Goal: Navigation & Orientation: Find specific page/section

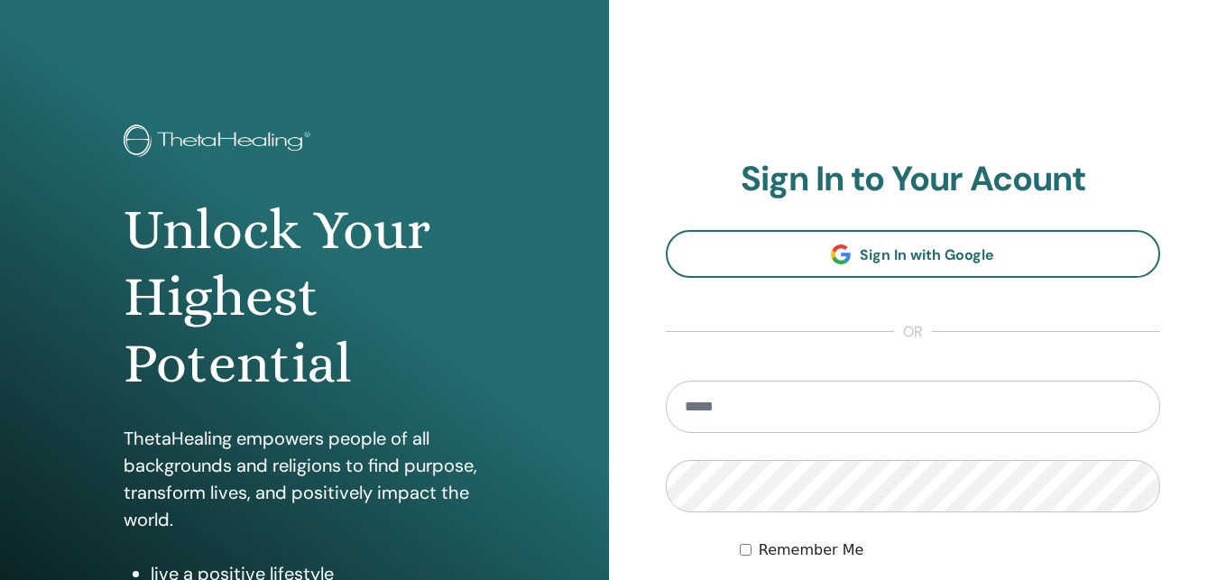
click at [803, 407] on input "email" at bounding box center [913, 407] width 495 height 52
click at [793, 418] on input "email" at bounding box center [913, 407] width 495 height 52
type input "**********"
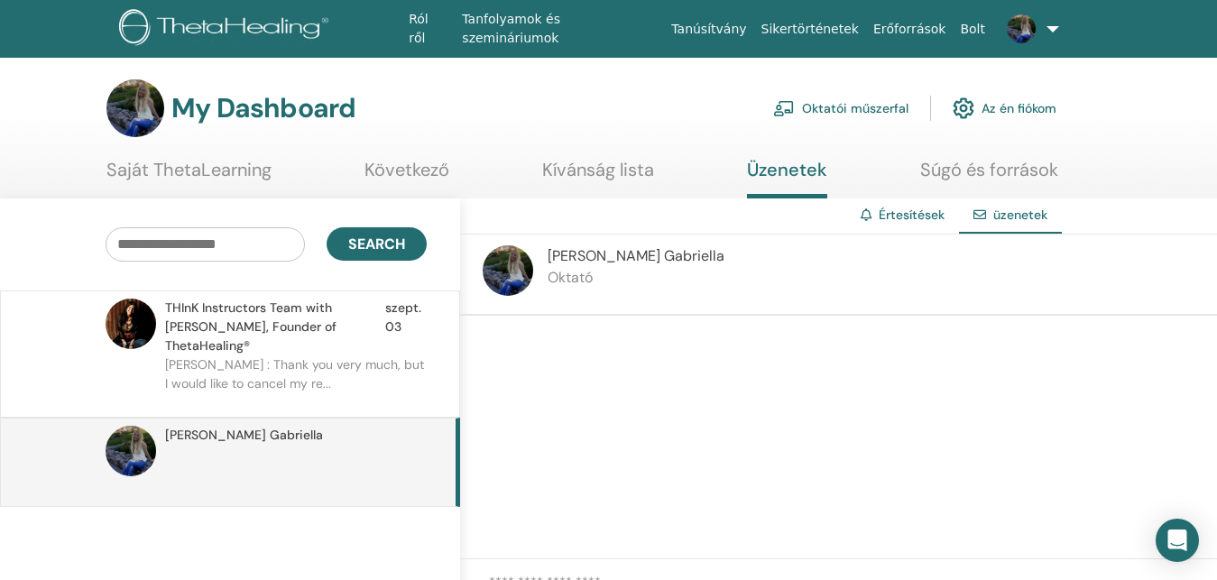
click at [290, 355] on p "[PERSON_NAME] : Thank you very much, but I would like to cancel my re..." at bounding box center [296, 382] width 262 height 54
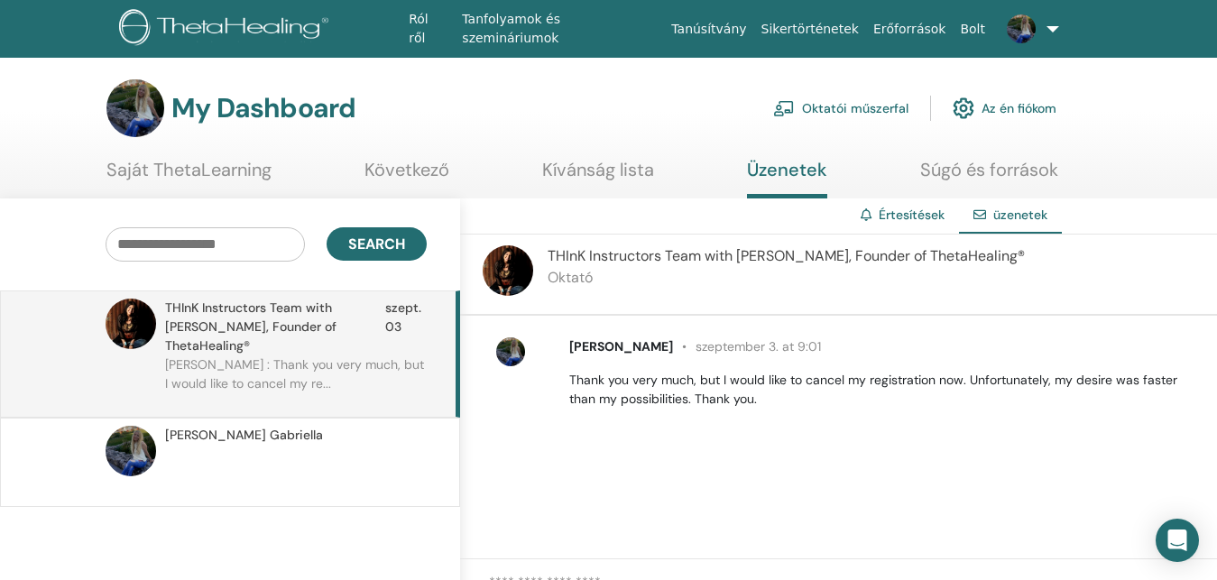
click at [857, 108] on link "Oktatói műszerfal" at bounding box center [840, 108] width 135 height 40
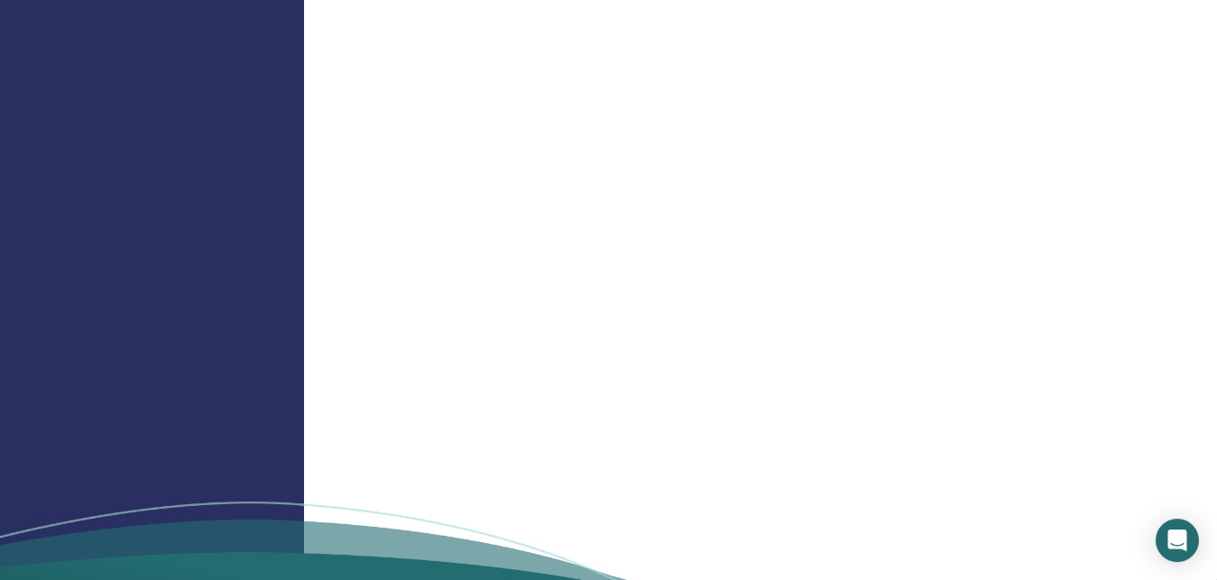
scroll to position [2116, 0]
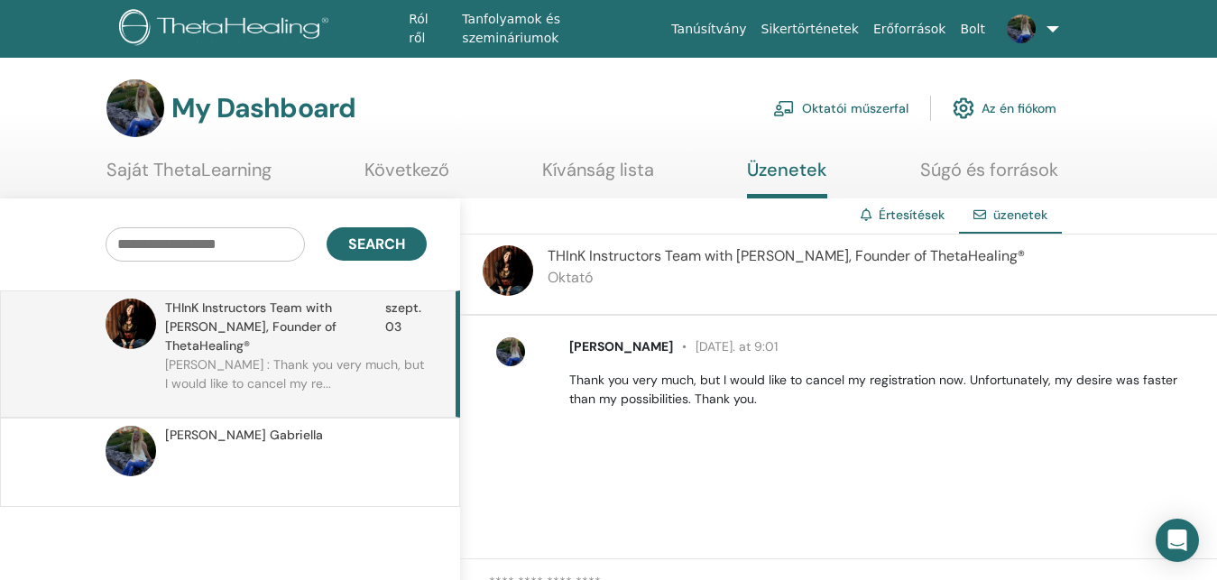
click at [195, 169] on link "Saját ThetaLearning" at bounding box center [188, 176] width 165 height 35
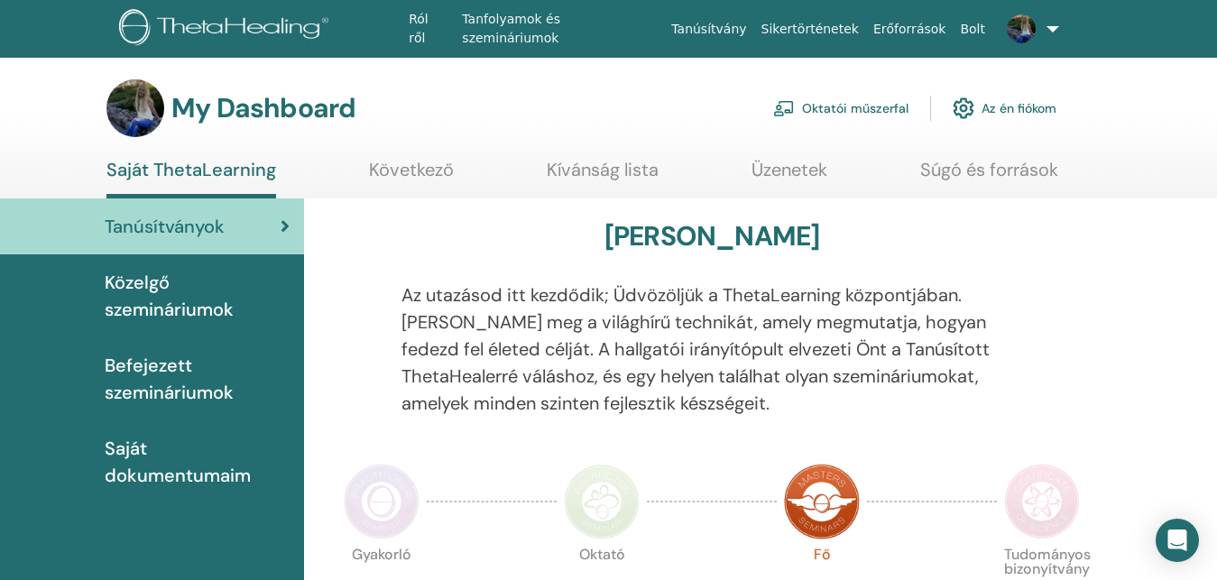
click at [212, 172] on link "Saját ThetaLearning" at bounding box center [191, 179] width 170 height 40
click at [134, 301] on span "Közelgő szemináriumok" at bounding box center [197, 296] width 185 height 54
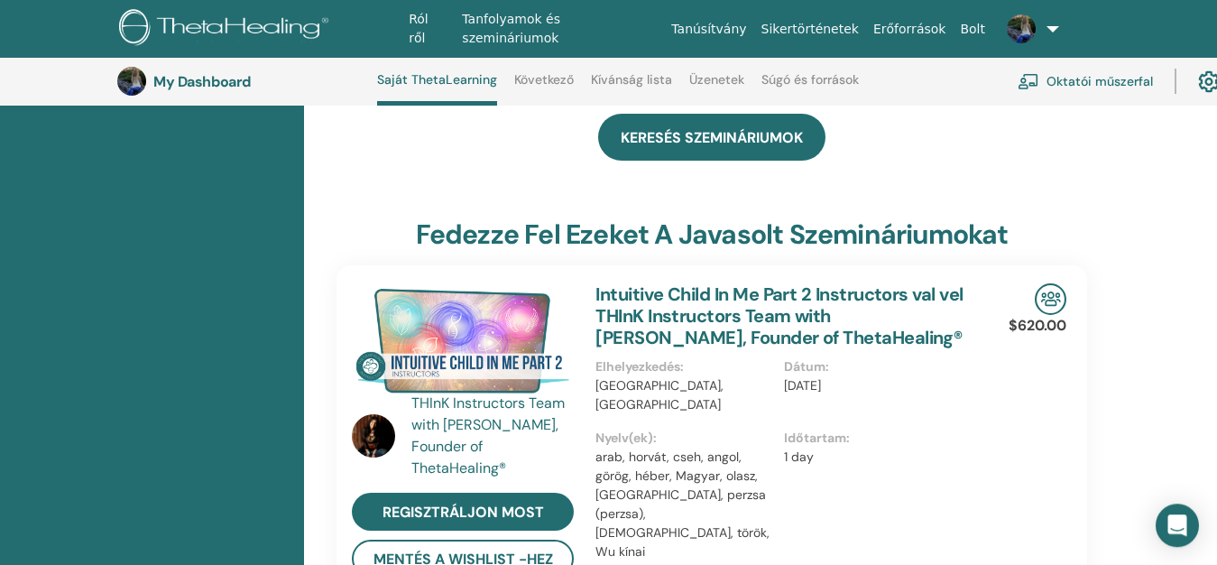
scroll to position [783, 0]
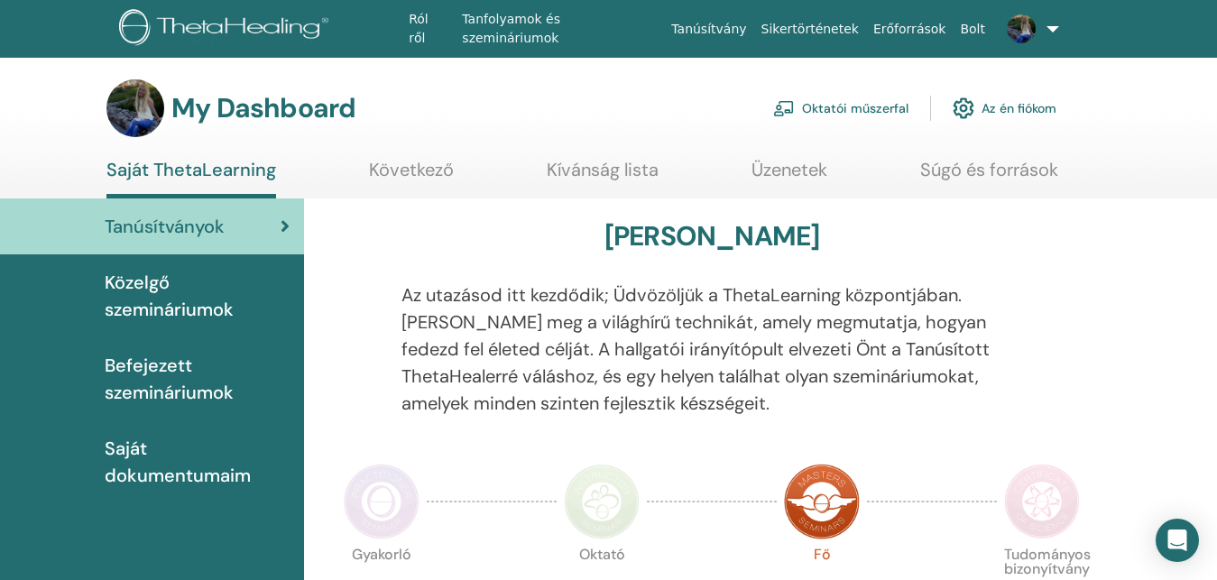
click at [200, 317] on span "Közelgő szemináriumok" at bounding box center [197, 296] width 185 height 54
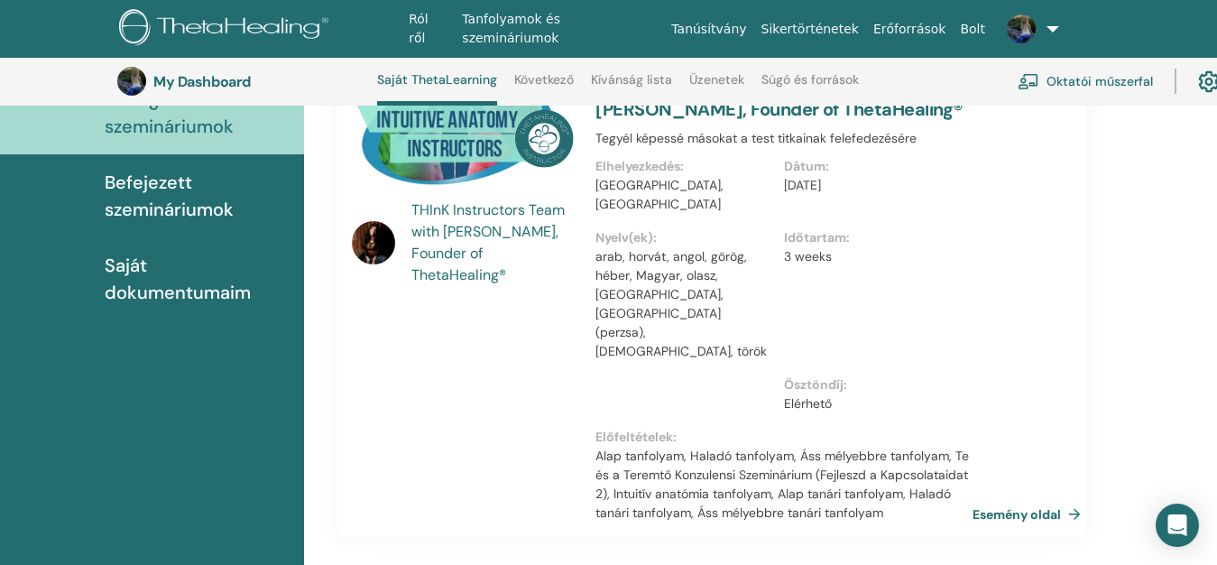
scroll to position [232, 0]
click at [172, 284] on span "Saját dokumentumaim" at bounding box center [197, 278] width 185 height 54
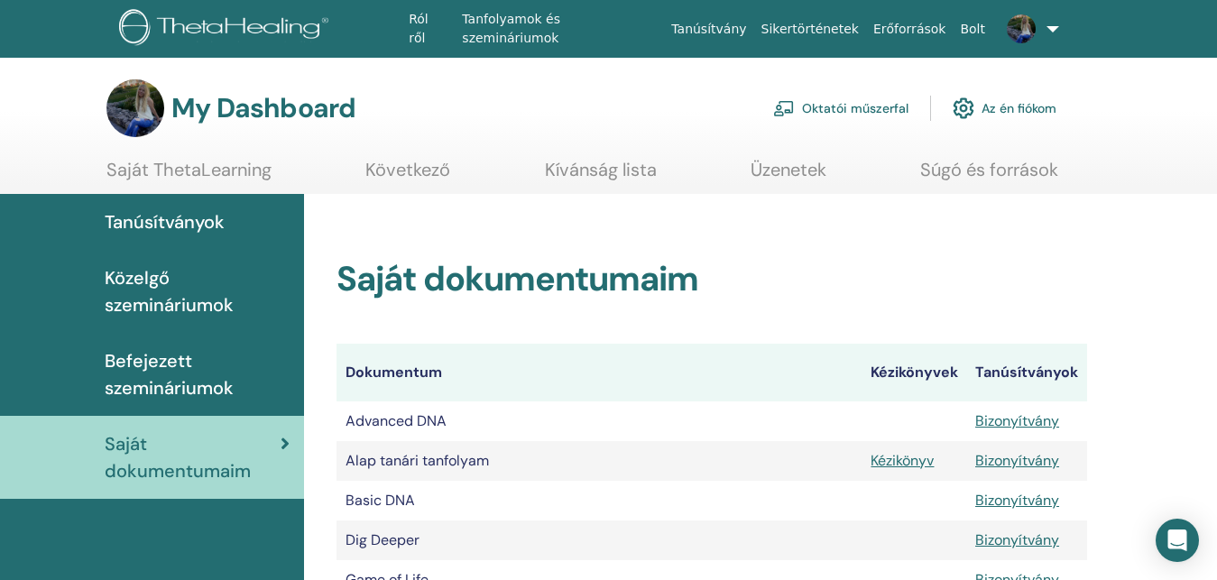
click at [860, 110] on link "Oktatói műszerfal" at bounding box center [840, 108] width 135 height 40
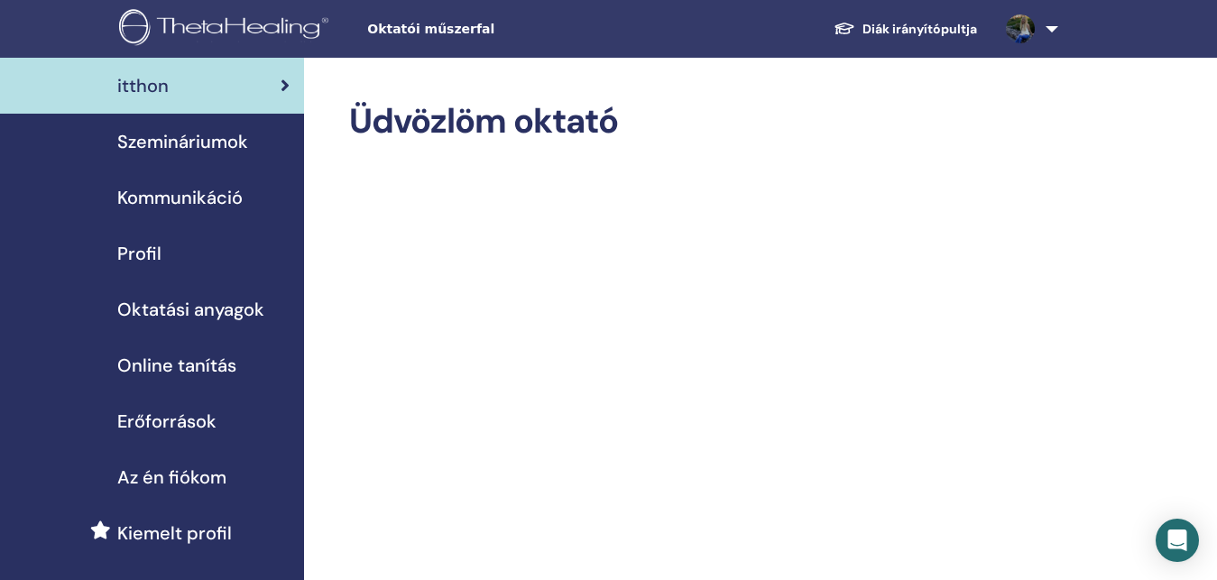
click at [130, 261] on span "Profil" at bounding box center [139, 253] width 44 height 27
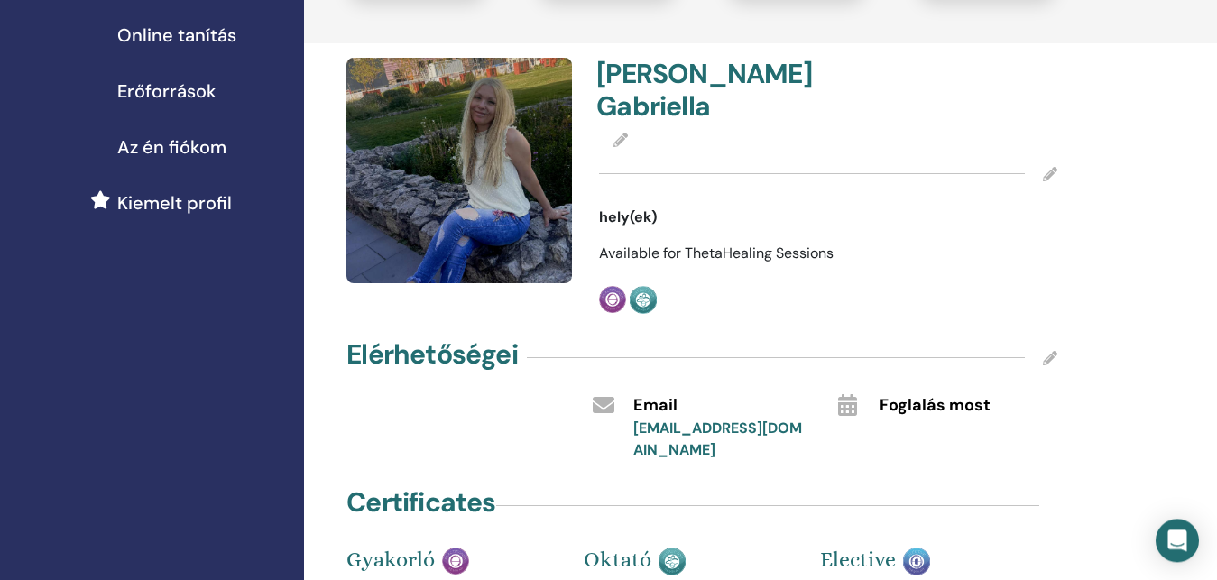
scroll to position [276, 0]
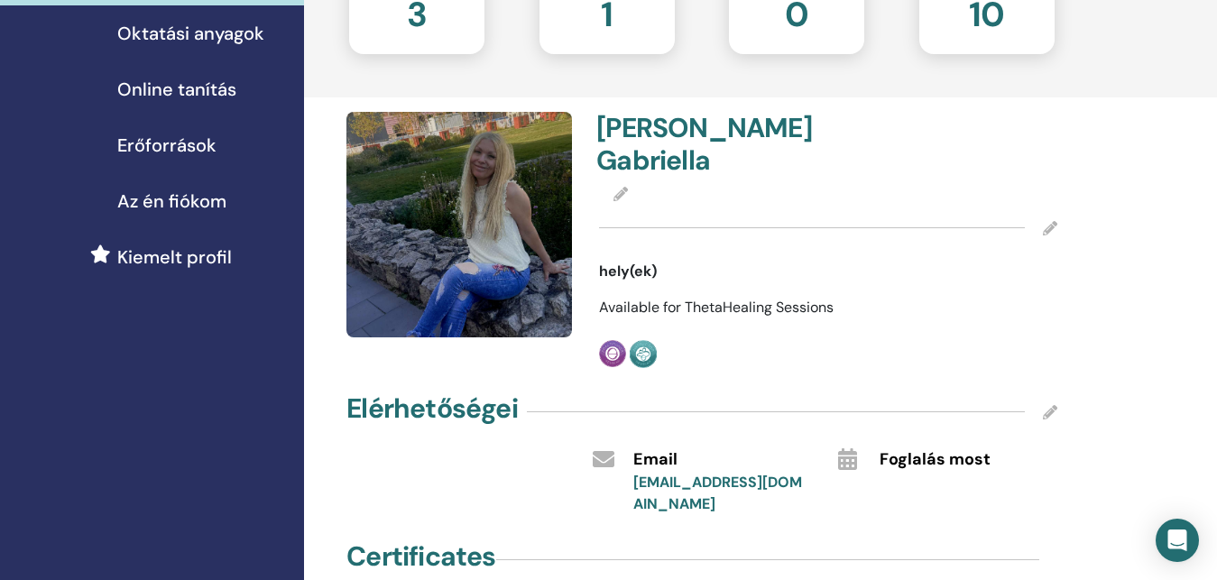
click at [406, 25] on div "3" at bounding box center [417, 22] width 162 height 72
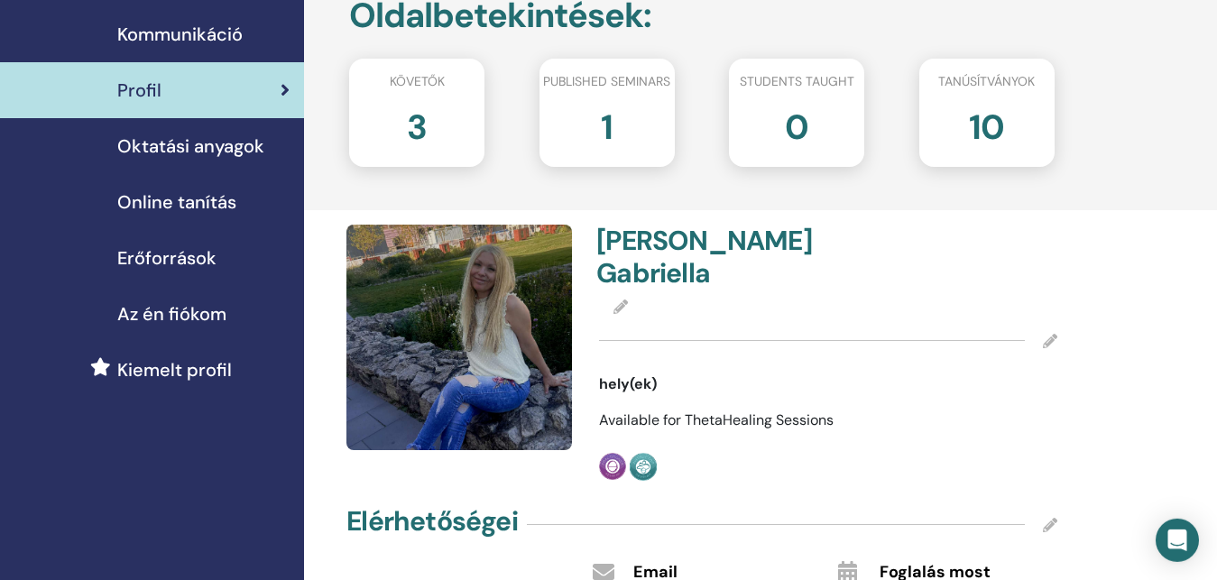
scroll to position [92, 0]
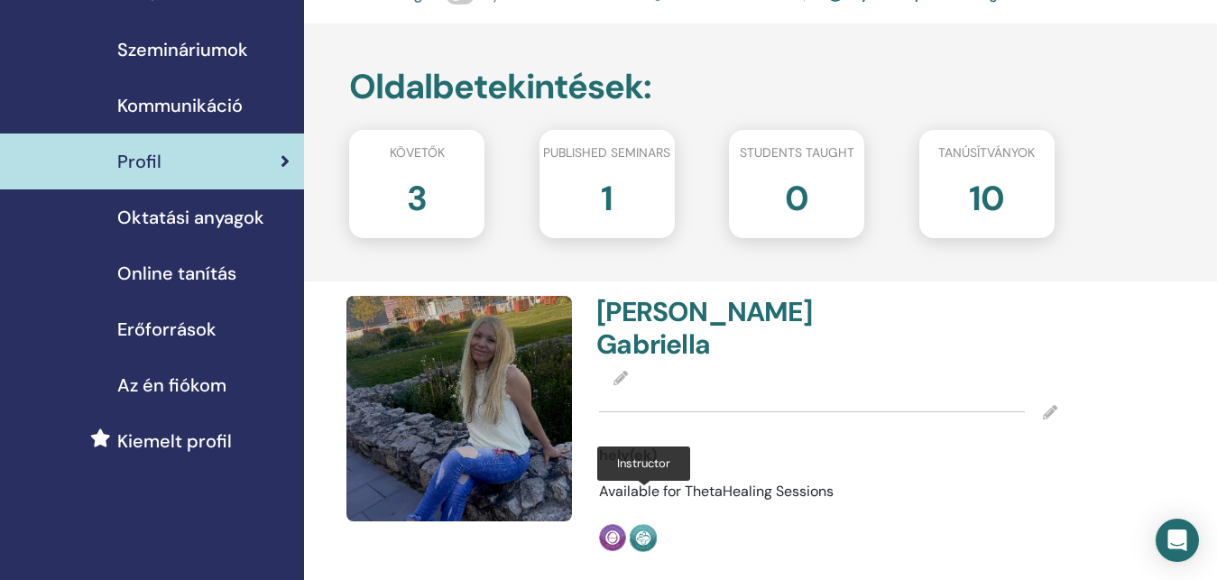
click at [644, 524] on img at bounding box center [643, 538] width 27 height 28
click at [649, 524] on img at bounding box center [643, 538] width 27 height 28
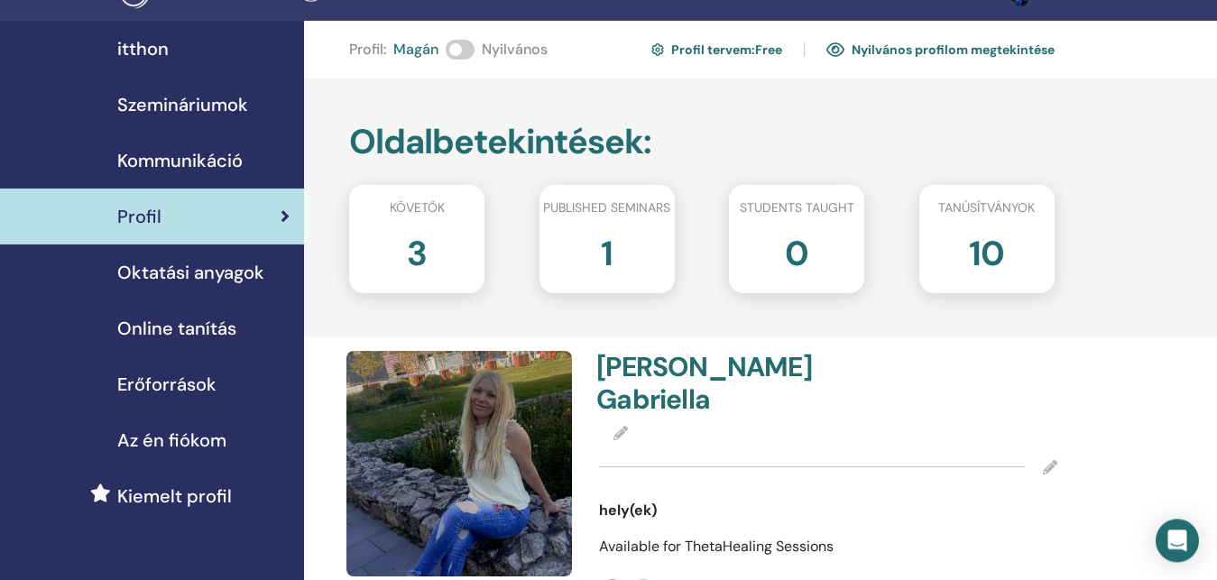
scroll to position [0, 0]
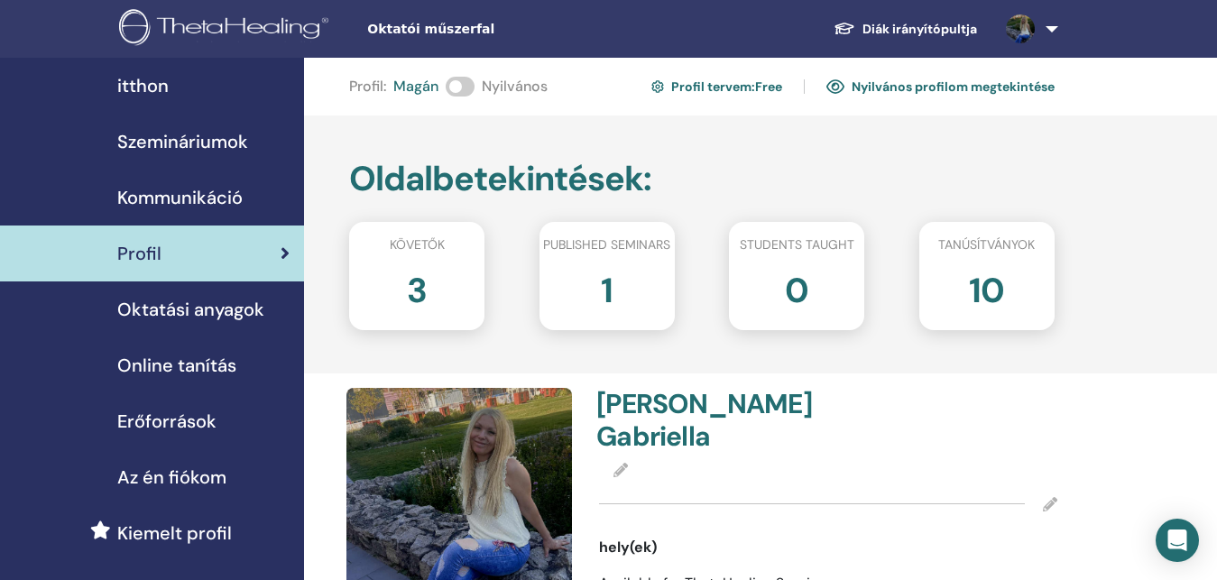
click at [456, 88] on span at bounding box center [460, 87] width 29 height 20
click at [672, 119] on div "Oldalbetekintések : Követők 3 Published seminars 1 Students taught 0 Tanúsítván…" at bounding box center [760, 244] width 913 height 258
click at [465, 84] on span at bounding box center [460, 87] width 29 height 20
click at [977, 100] on link "Nyilvános profilom megtekintése" at bounding box center [940, 86] width 228 height 29
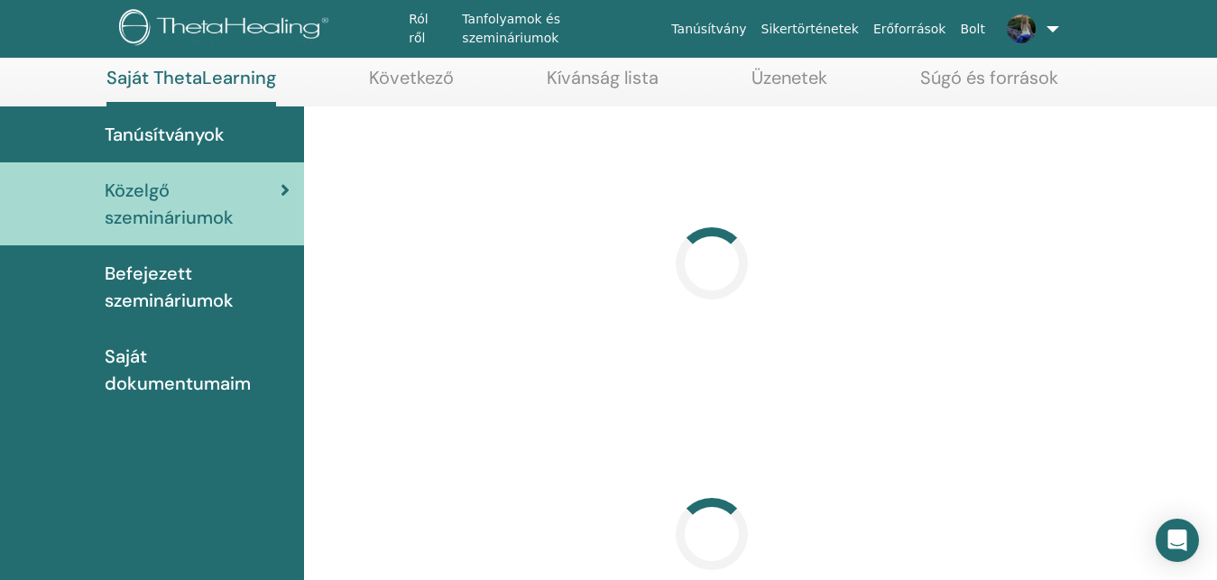
scroll to position [92, 0]
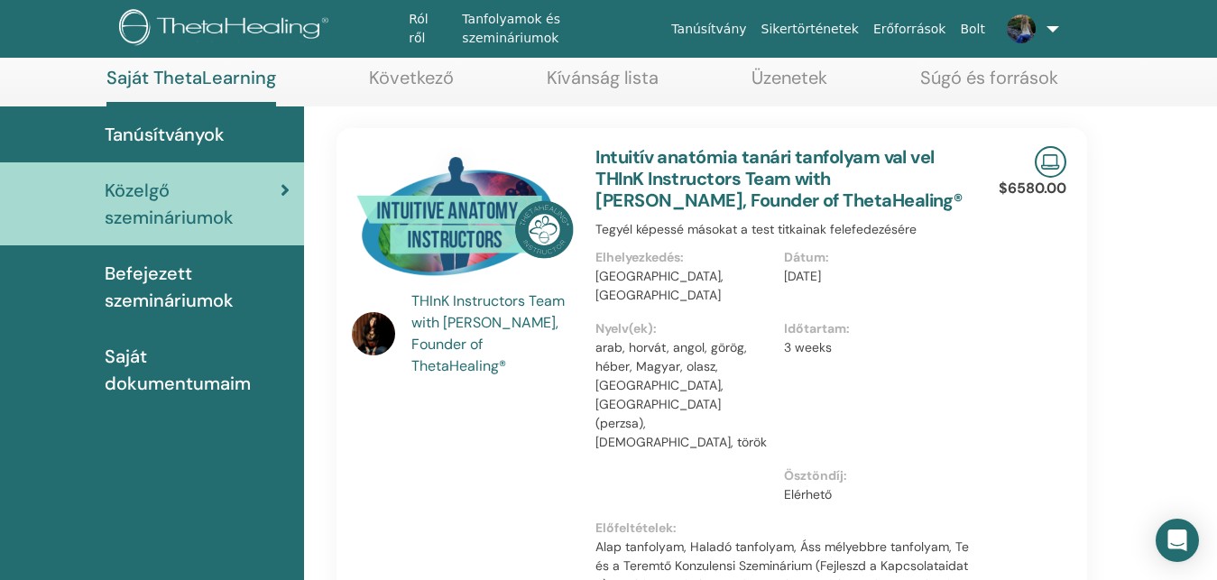
click at [1047, 27] on link at bounding box center [1028, 29] width 73 height 58
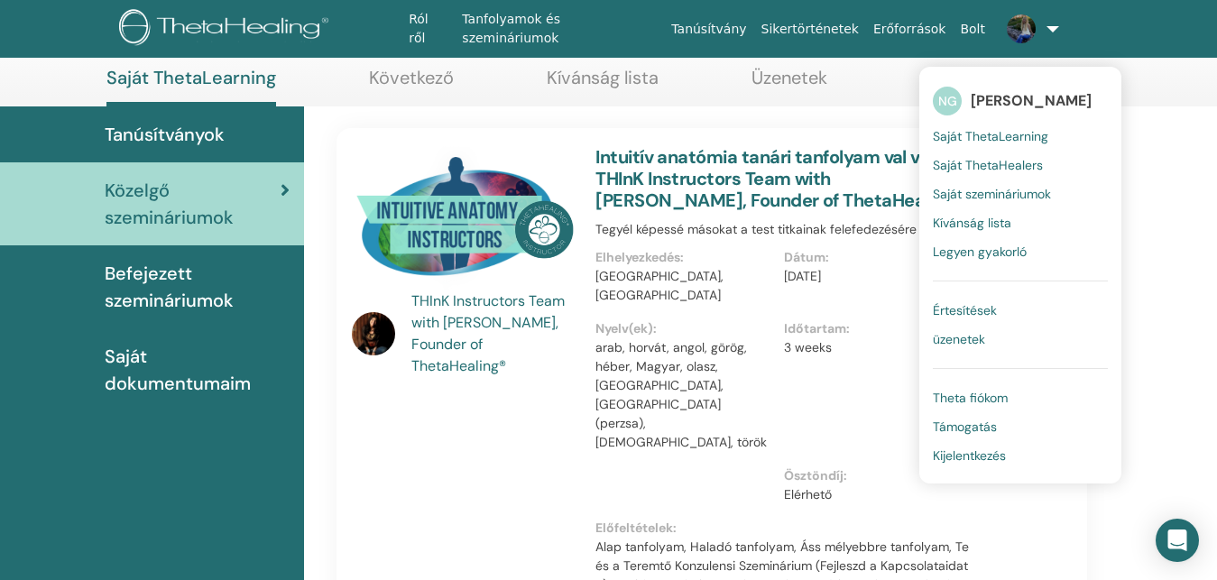
click at [958, 138] on span "Saját ThetaLearning" at bounding box center [990, 136] width 115 height 16
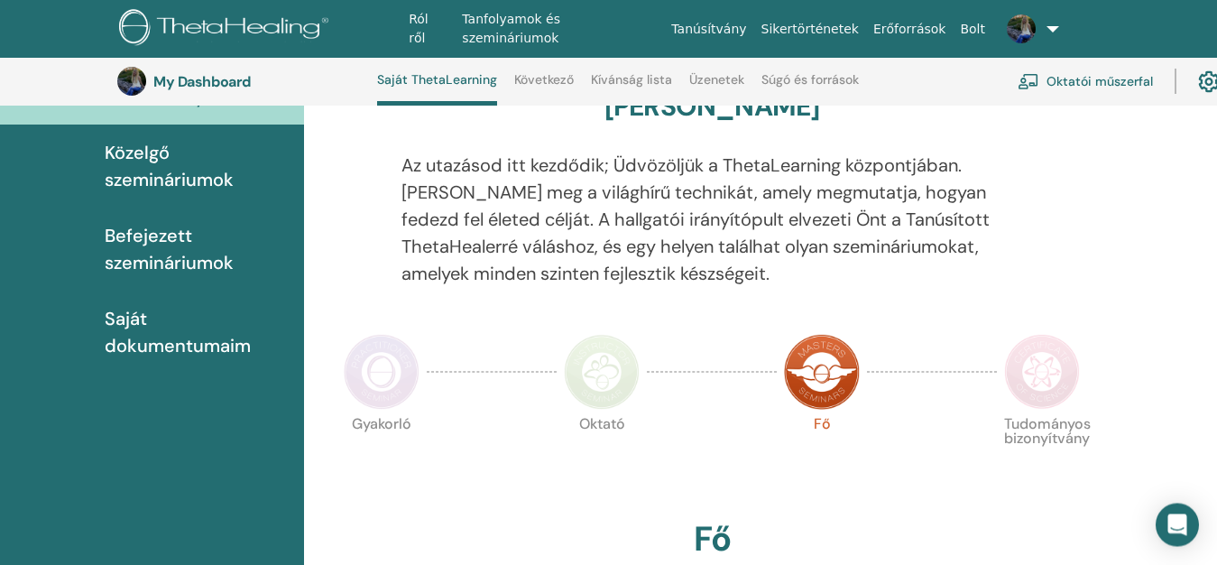
scroll to position [139, 0]
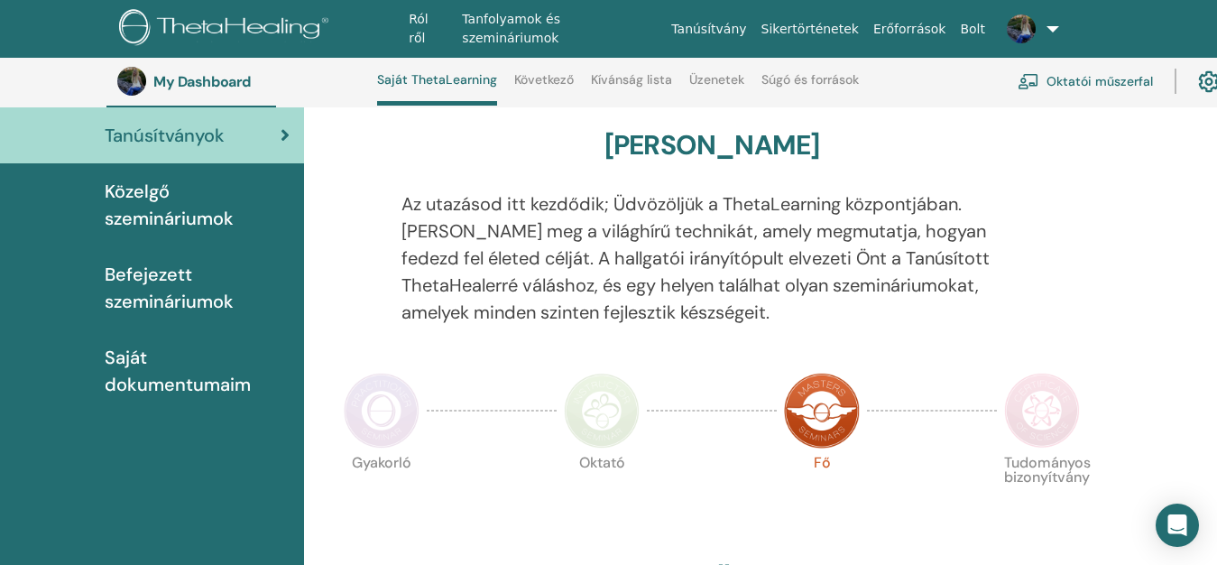
click at [228, 389] on span "Saját dokumentumaim" at bounding box center [197, 371] width 185 height 54
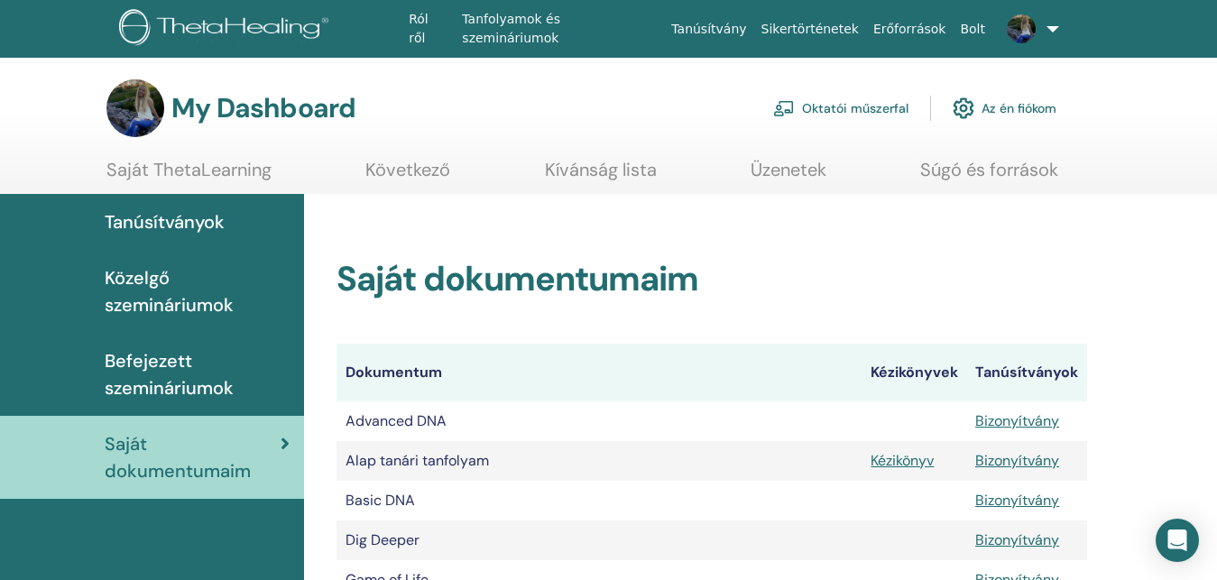
click at [834, 114] on link "Oktatói műszerfal" at bounding box center [840, 108] width 135 height 40
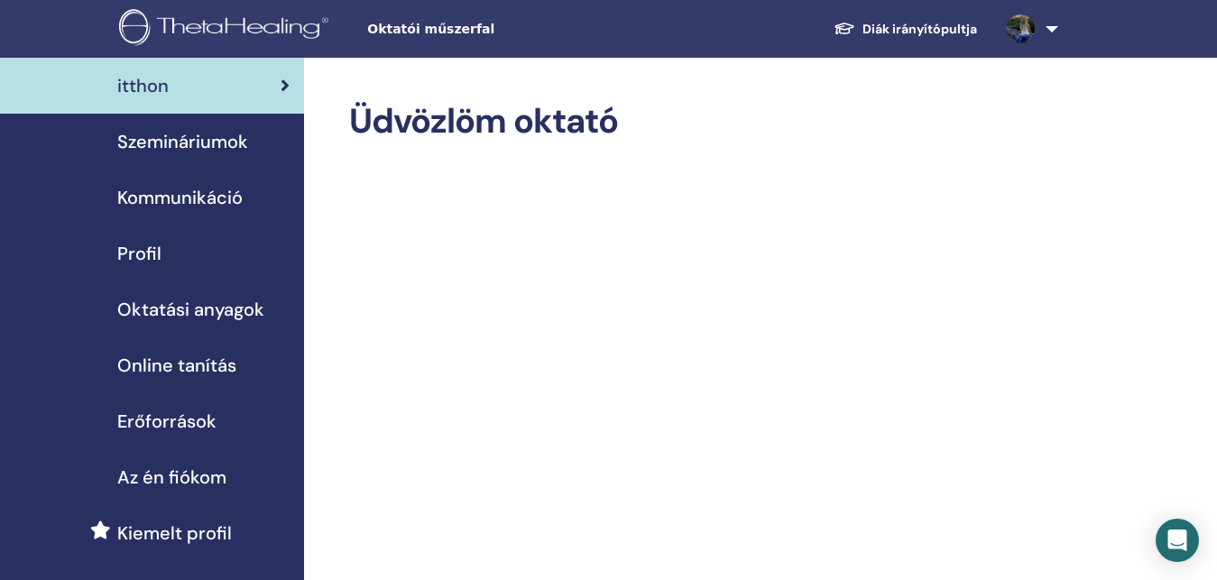
click at [896, 22] on link "Diák irányítópultja" at bounding box center [905, 29] width 172 height 33
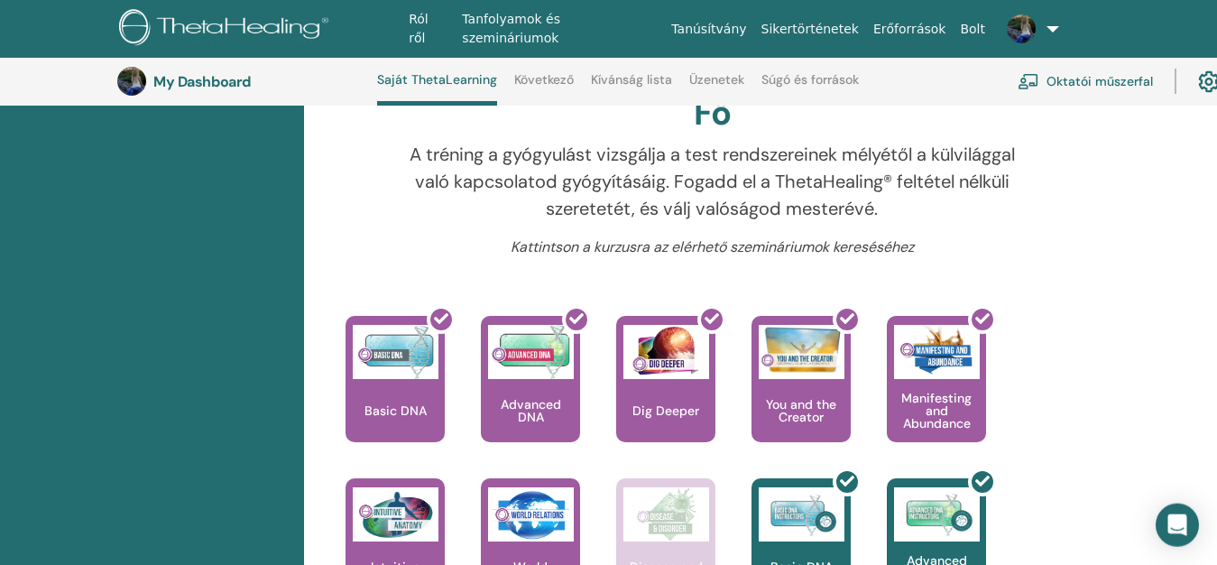
scroll to position [599, 0]
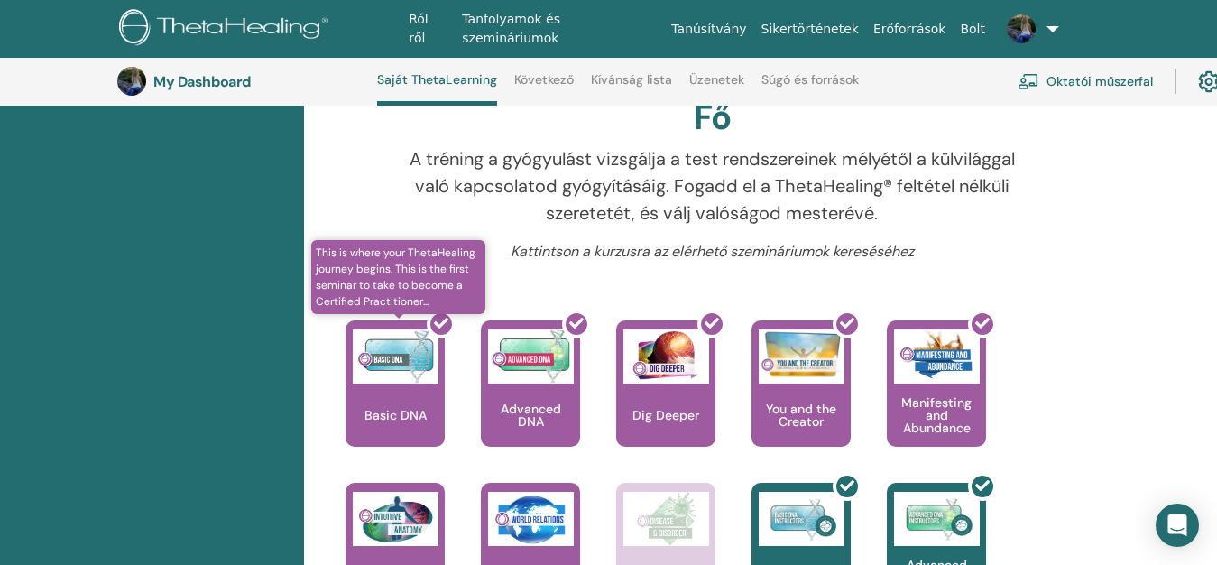
click at [402, 408] on div at bounding box center [405, 390] width 99 height 162
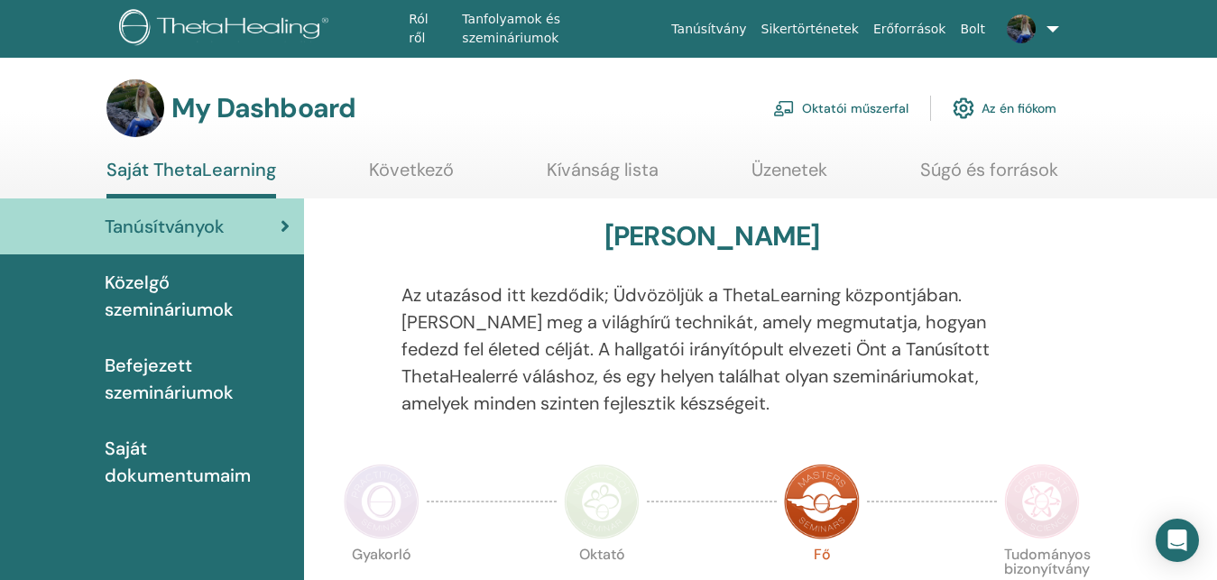
click at [876, 106] on link "Oktatói műszerfal" at bounding box center [840, 108] width 135 height 40
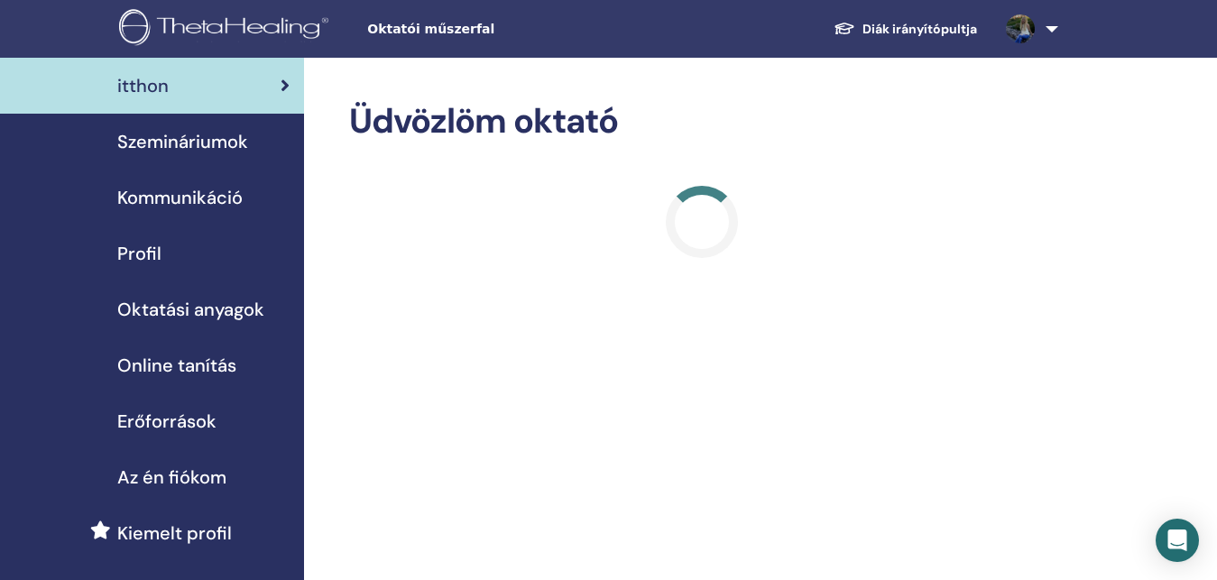
click at [141, 255] on span "Profil" at bounding box center [139, 253] width 44 height 27
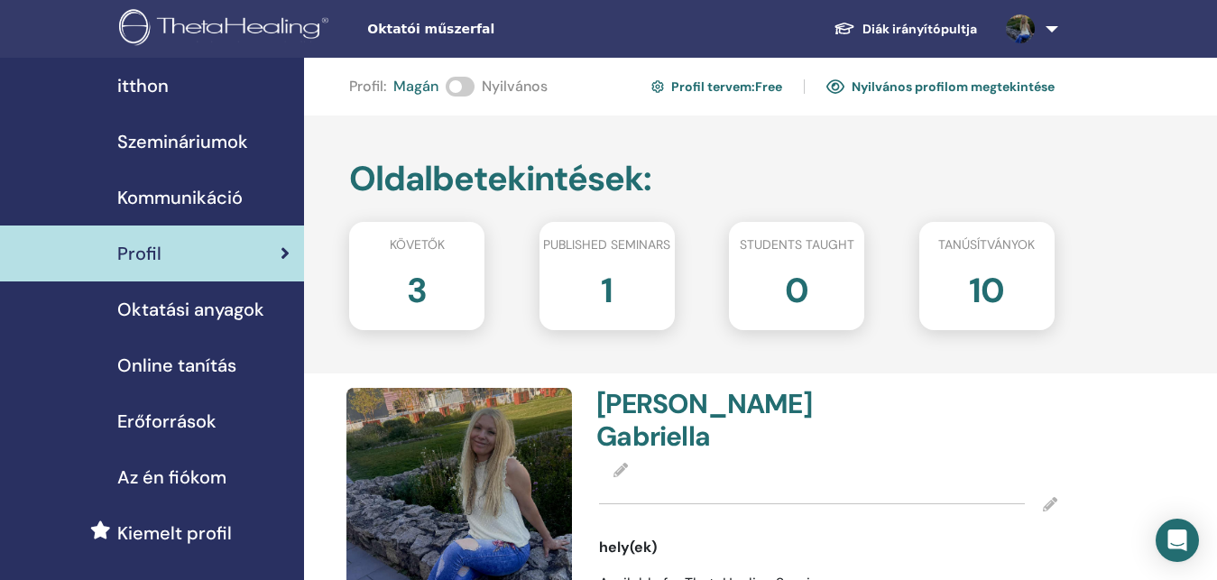
click at [214, 138] on span "Szemináriumok" at bounding box center [182, 141] width 131 height 27
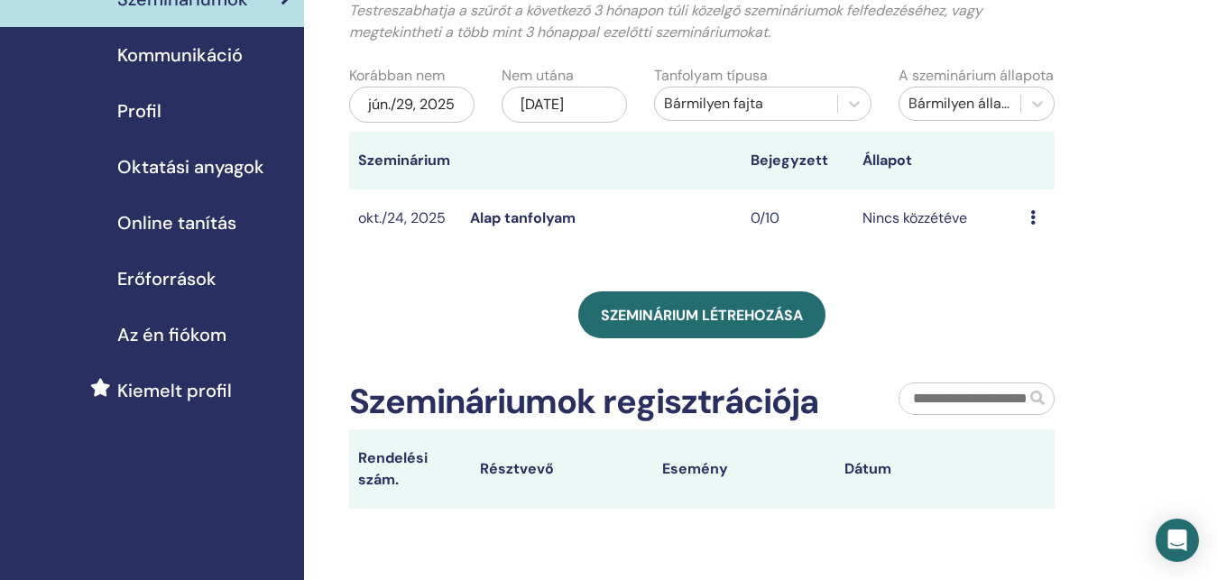
scroll to position [92, 0]
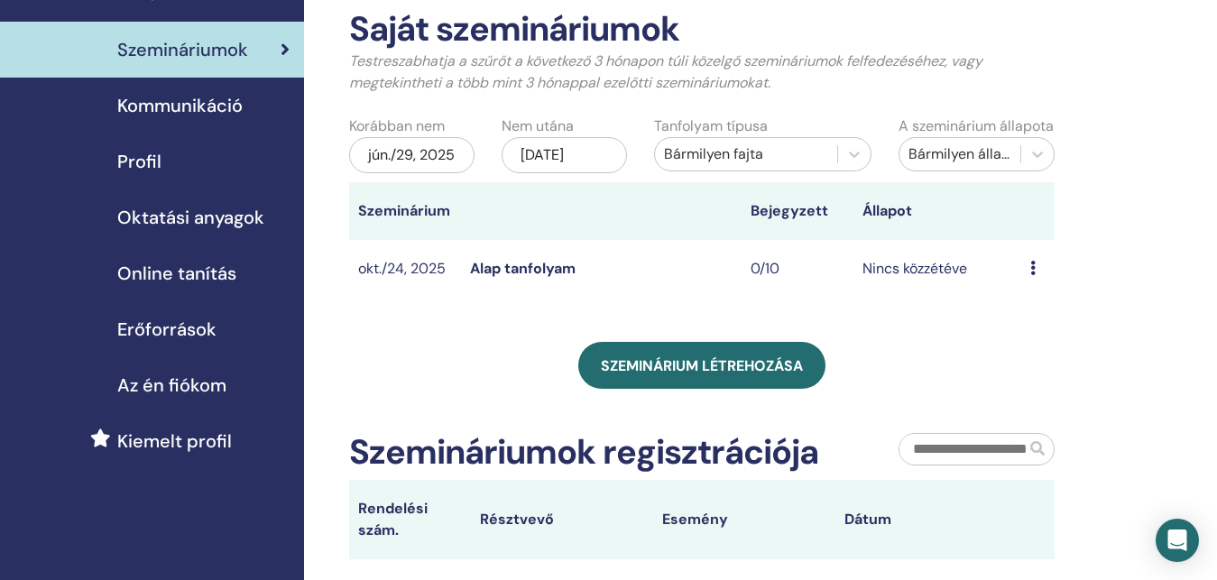
click at [511, 278] on link "Alap tanfolyam" at bounding box center [523, 268] width 106 height 19
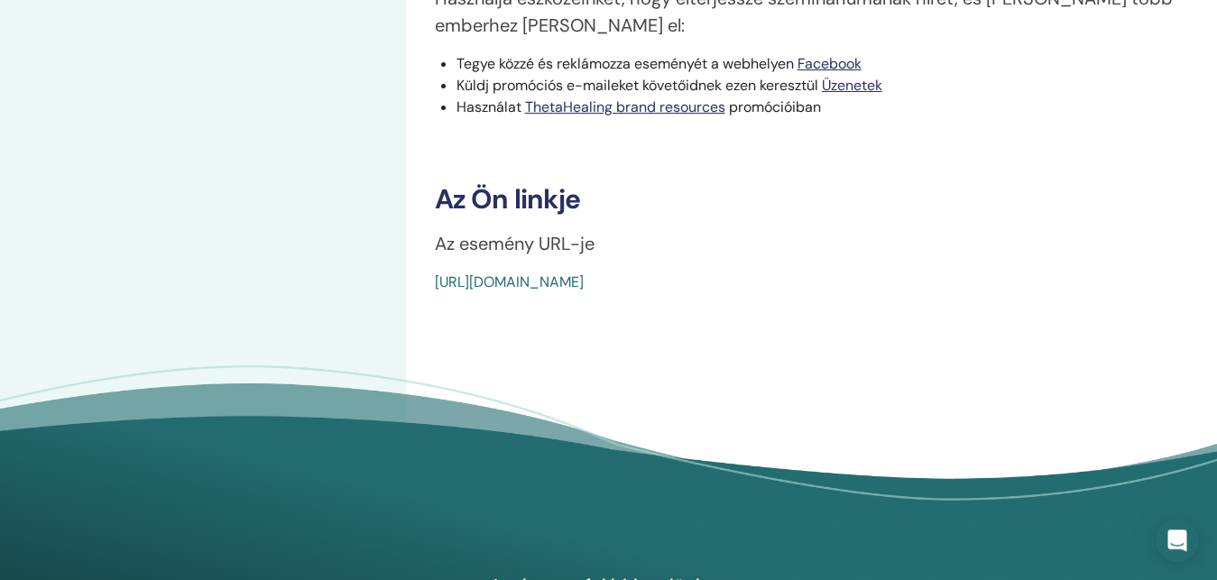
scroll to position [644, 0]
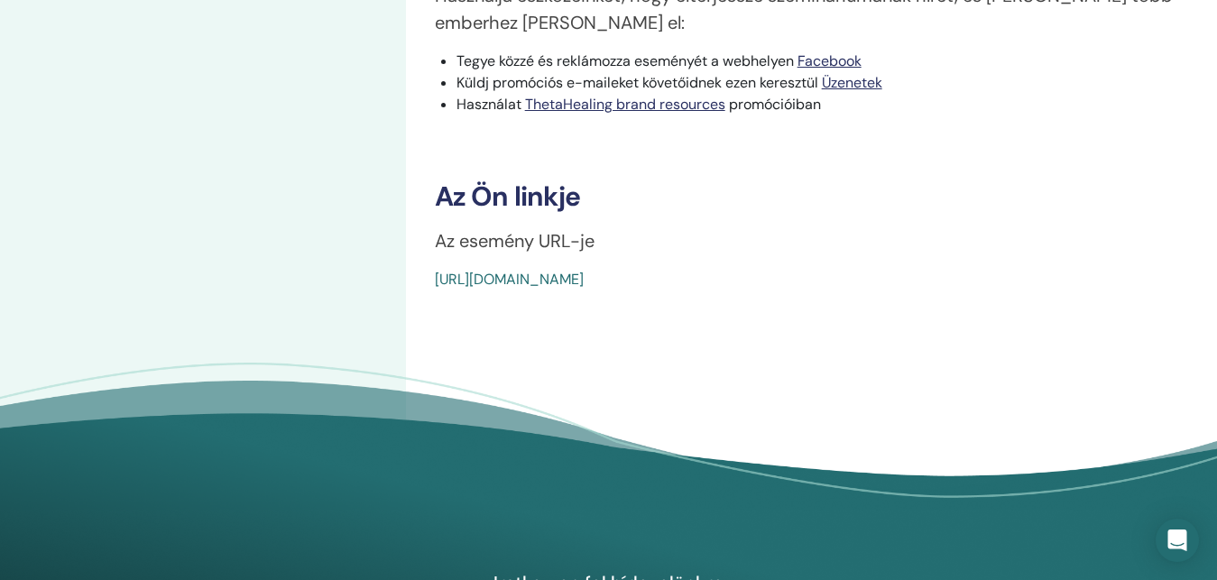
click at [583, 289] on link "[URL][DOMAIN_NAME]" at bounding box center [509, 279] width 149 height 19
